Goal: Information Seeking & Learning: Learn about a topic

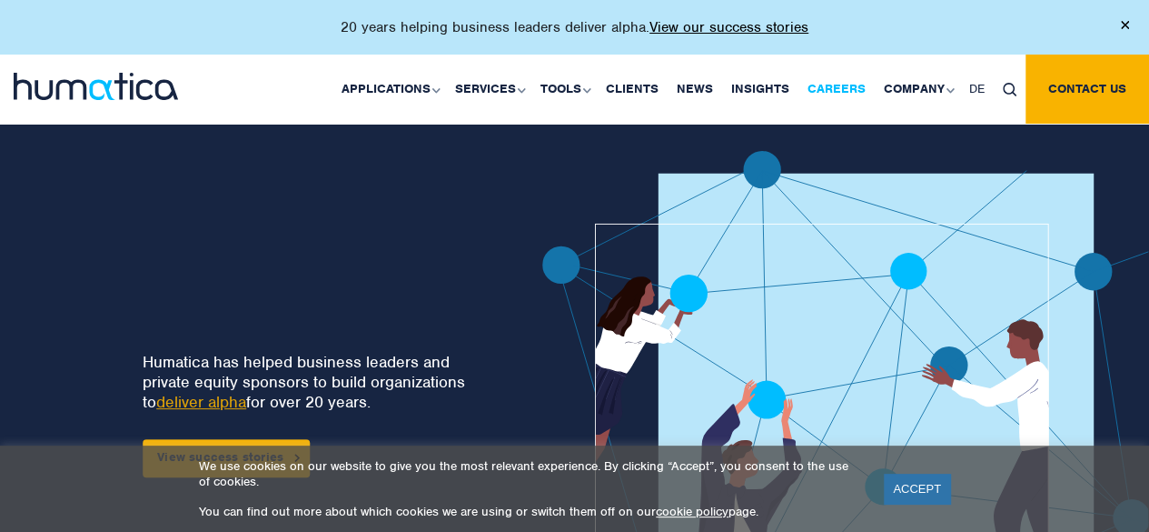
click at [852, 84] on link "Careers" at bounding box center [837, 89] width 76 height 69
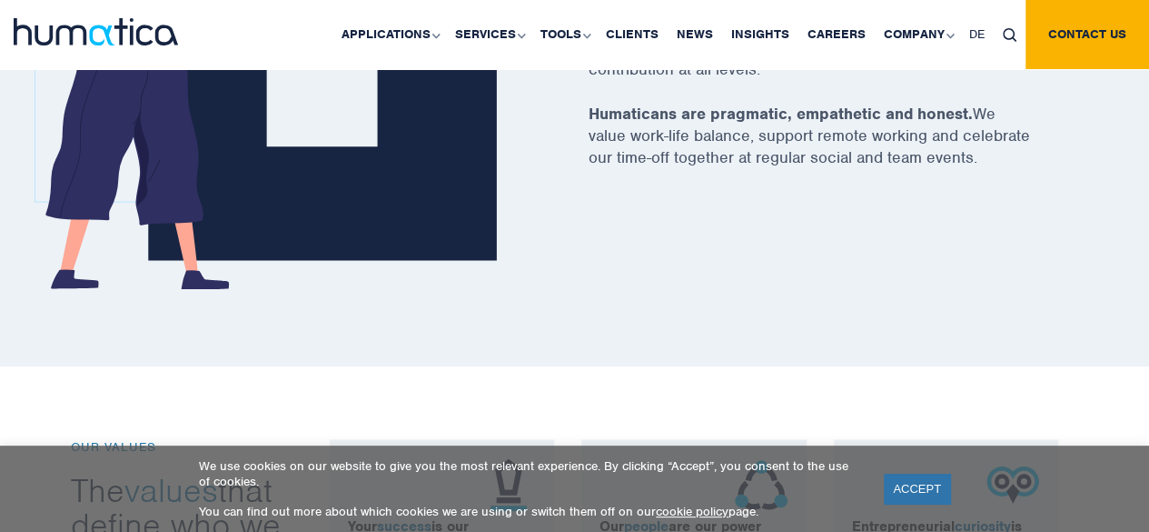
scroll to position [1021, 0]
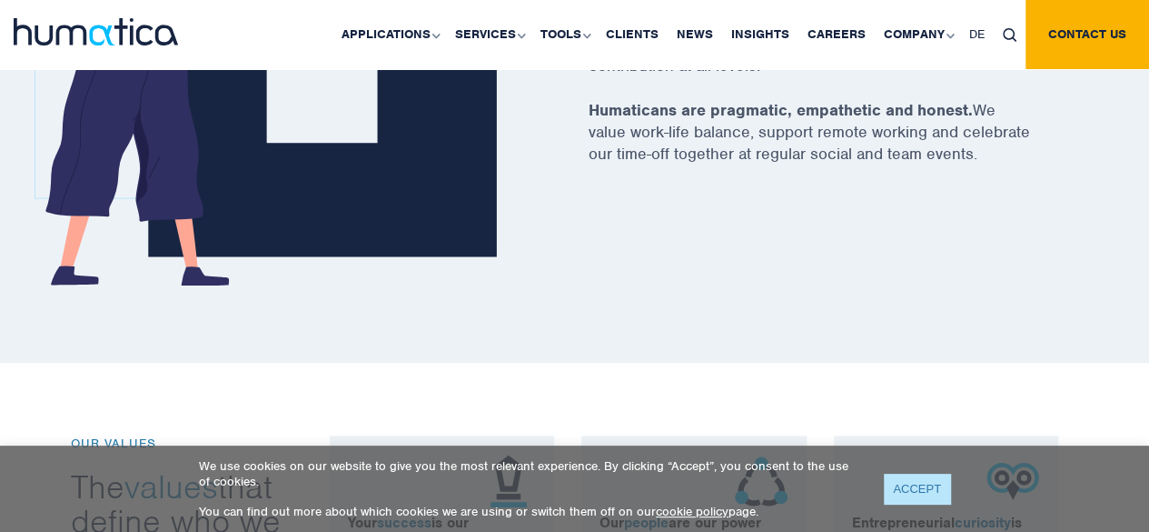
click at [920, 496] on link "ACCEPT" at bounding box center [917, 488] width 66 height 30
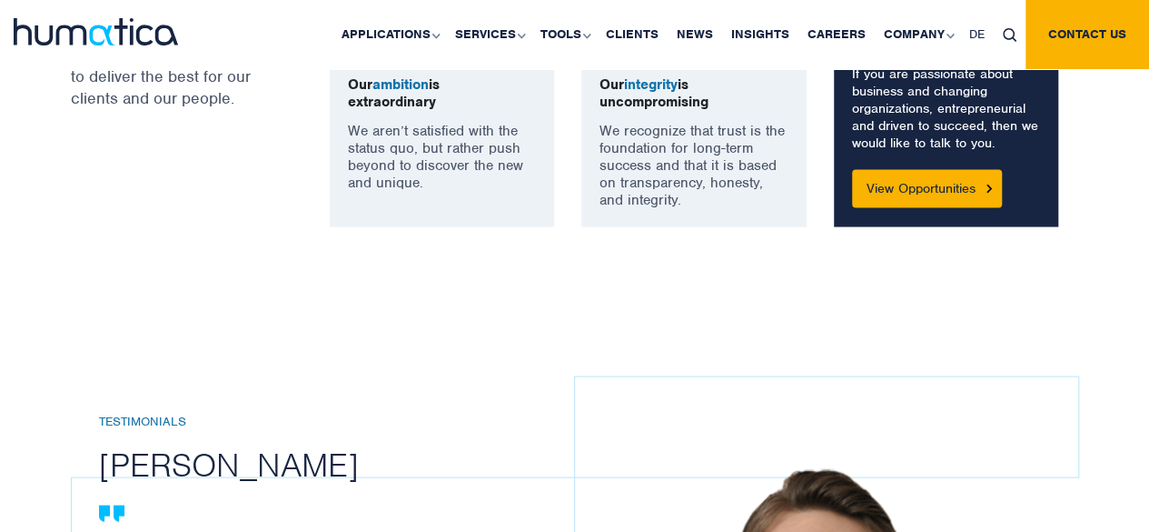
scroll to position [1701, 0]
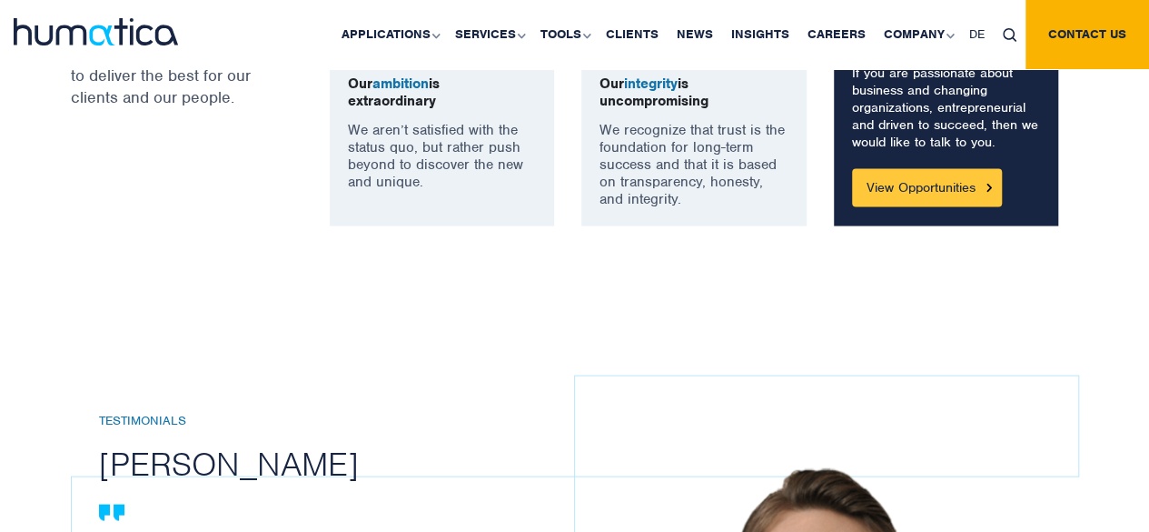
click at [971, 168] on link "View Opportunities" at bounding box center [927, 187] width 150 height 38
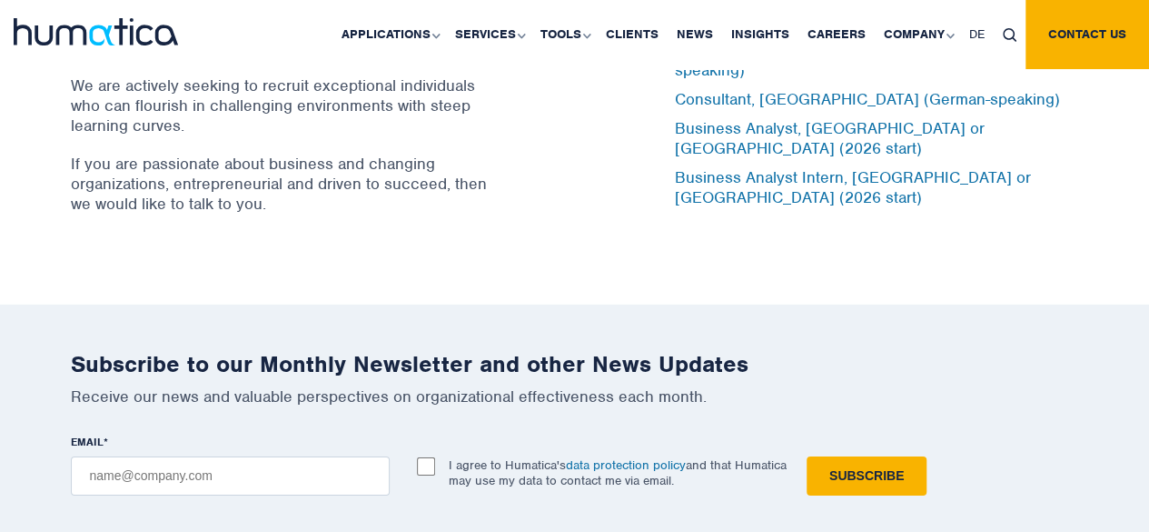
scroll to position [5970, 0]
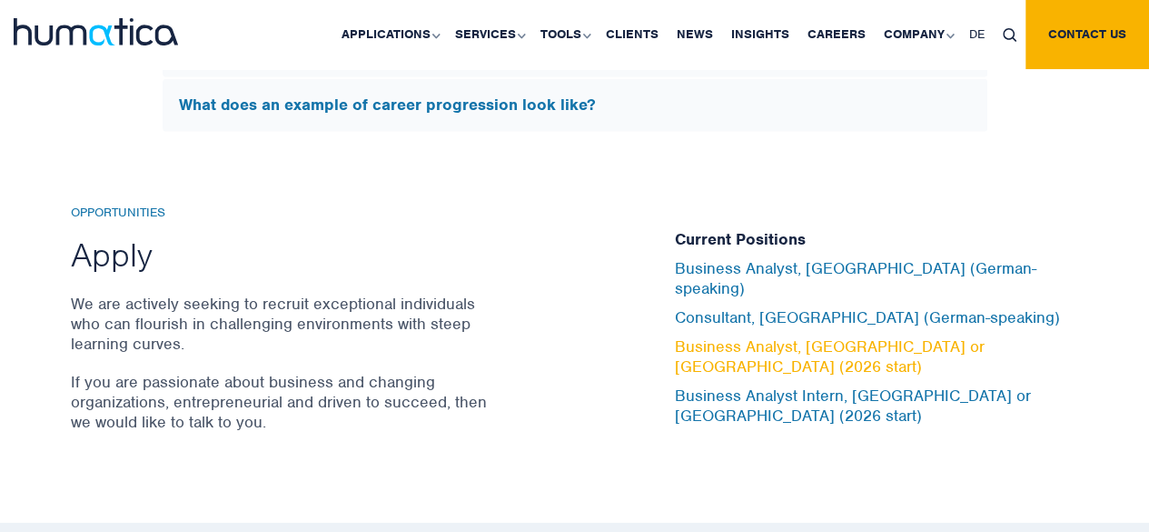
click at [895, 336] on link "Business Analyst, [GEOGRAPHIC_DATA] or [GEOGRAPHIC_DATA] (2026 start)" at bounding box center [830, 356] width 310 height 40
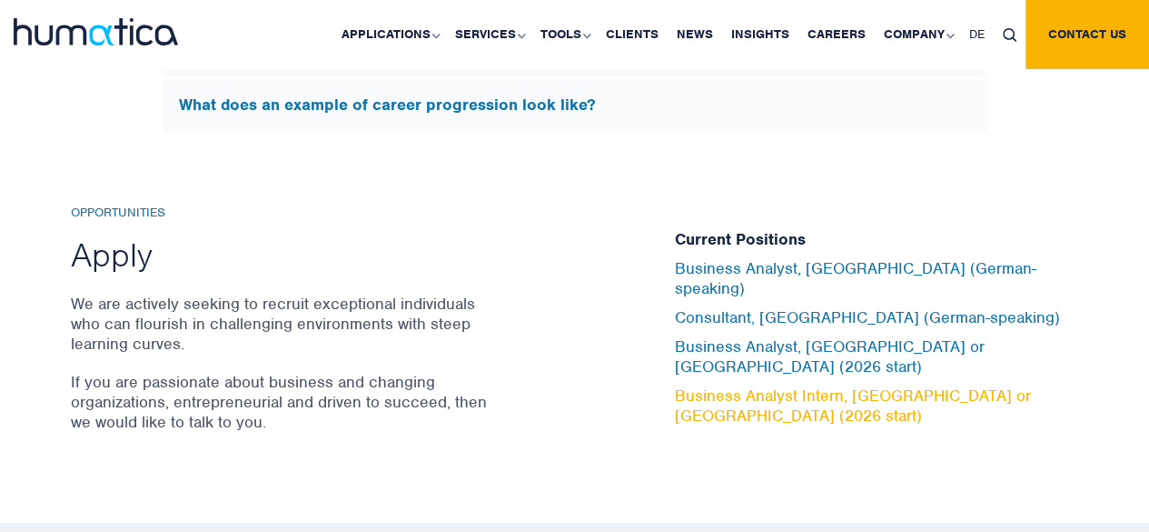
click at [839, 385] on link "Business Analyst Intern, [GEOGRAPHIC_DATA] or [GEOGRAPHIC_DATA] (2026 start)" at bounding box center [853, 405] width 356 height 40
